Goal: Information Seeking & Learning: Check status

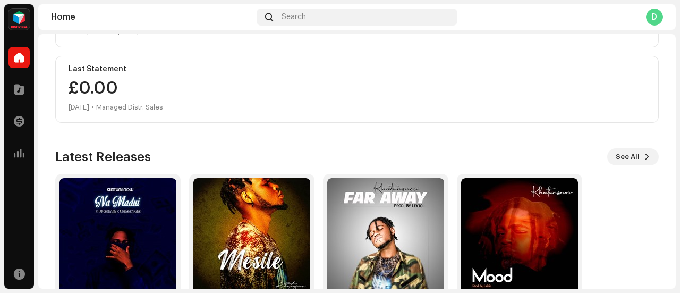
scroll to position [231, 0]
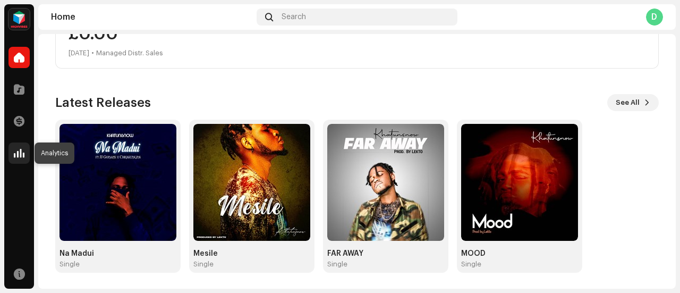
click at [22, 146] on div at bounding box center [18, 152] width 21 height 21
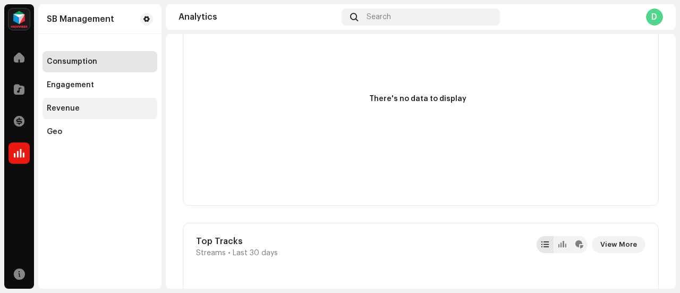
scroll to position [207, 0]
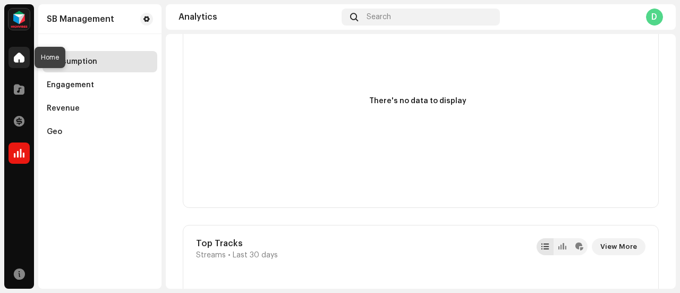
click at [23, 61] on span at bounding box center [19, 57] width 11 height 8
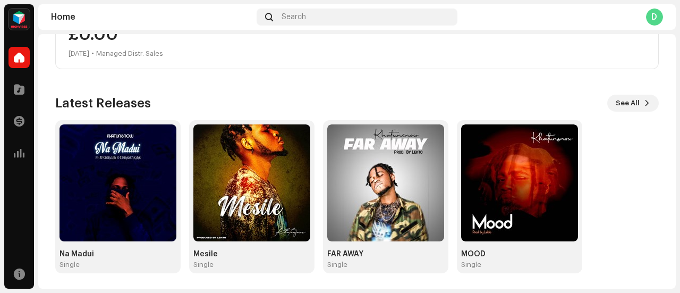
scroll to position [231, 0]
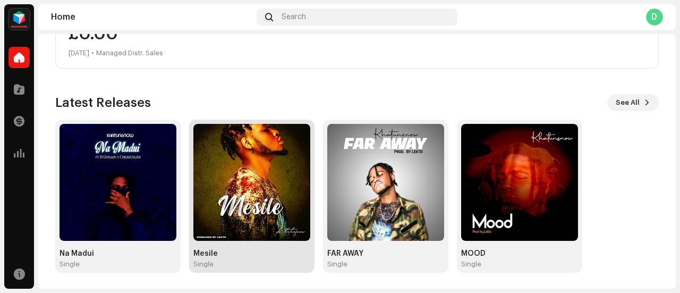
click at [225, 252] on div "Mesile" at bounding box center [251, 253] width 117 height 8
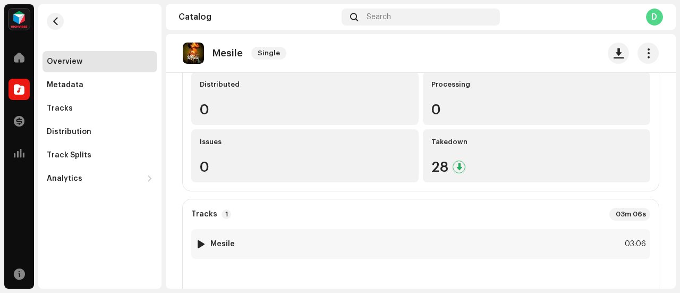
scroll to position [120, 0]
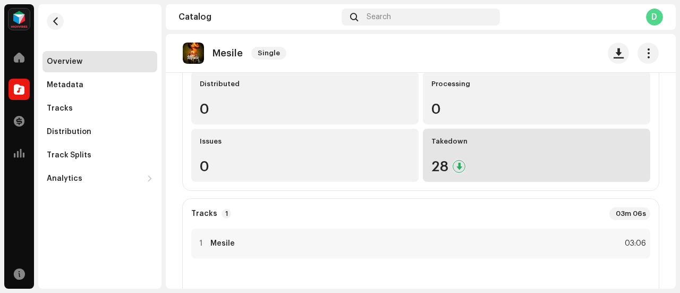
click at [547, 142] on div "Takedown" at bounding box center [536, 141] width 210 height 8
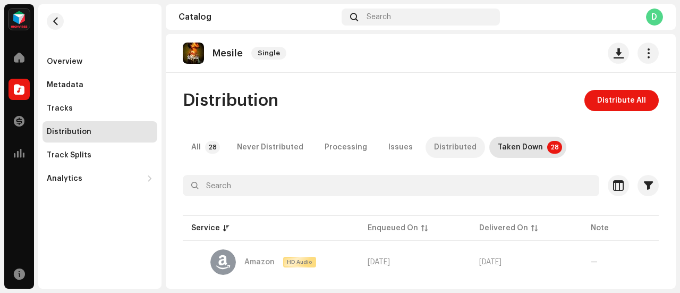
click at [448, 149] on div "Distributed" at bounding box center [455, 147] width 42 height 21
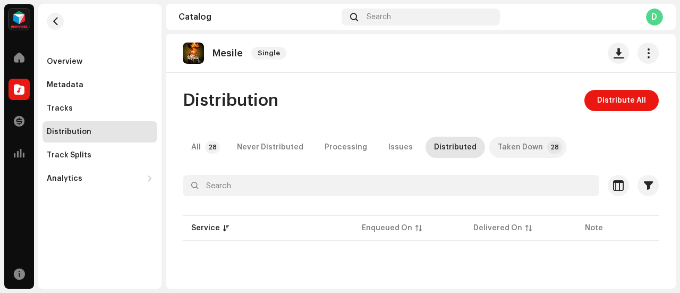
click at [506, 145] on div "Taken Down" at bounding box center [520, 147] width 45 height 21
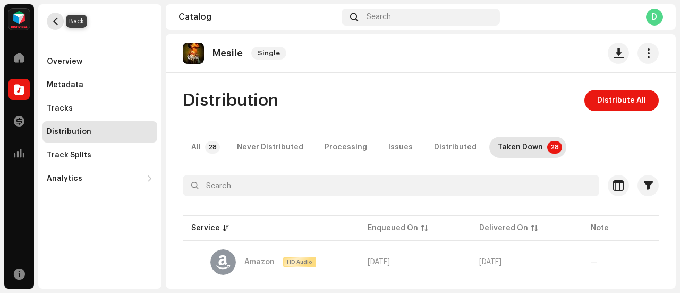
click at [56, 24] on span "button" at bounding box center [56, 21] width 8 height 8
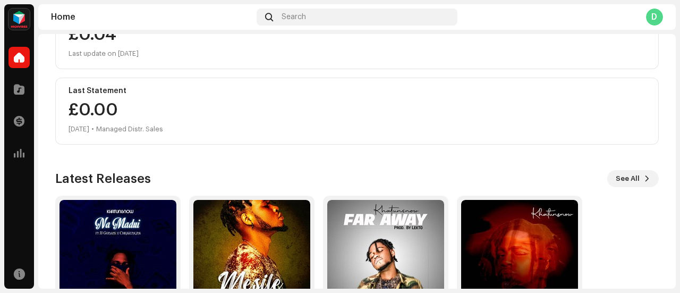
scroll to position [231, 0]
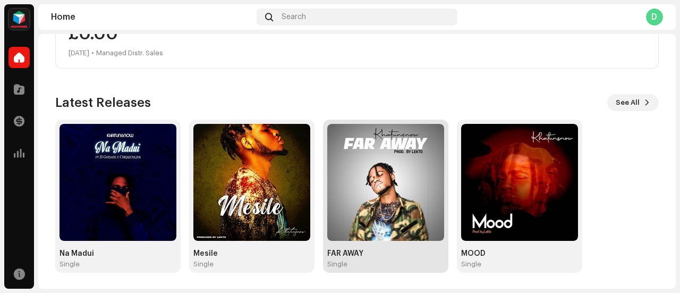
click at [419, 192] on img at bounding box center [385, 182] width 117 height 117
